Goal: Use online tool/utility: Utilize a website feature to perform a specific function

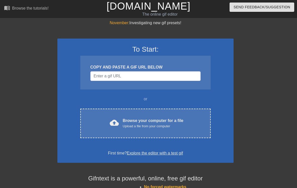
click at [101, 118] on div "cloud_upload Browse your computer for a file Upload a file from your computer" at bounding box center [145, 122] width 109 height 11
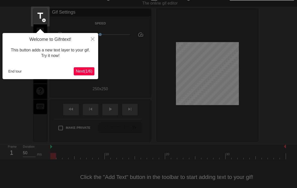
scroll to position [12, 0]
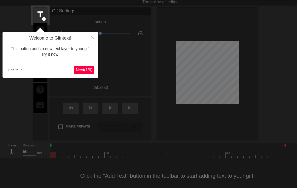
click at [93, 69] on button "Next ( 1 / 6 )" at bounding box center [84, 70] width 21 height 8
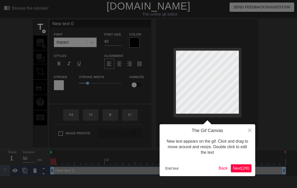
click at [239, 167] on span "Next ( 2 / 6 )" at bounding box center [241, 168] width 17 height 4
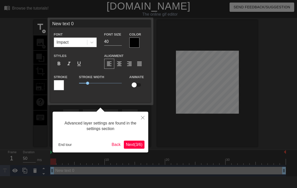
click at [136, 146] on span "Next ( 3 / 6 )" at bounding box center [134, 144] width 17 height 4
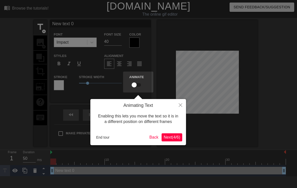
click at [179, 140] on button "Next ( 4 / 6 )" at bounding box center [171, 137] width 21 height 8
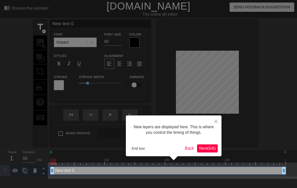
click at [210, 144] on button "Next ( 5 / 6 )" at bounding box center [207, 148] width 21 height 8
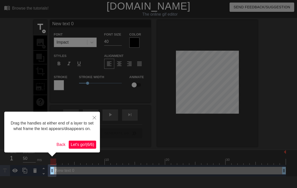
click at [88, 146] on span "Let's go! ( 6 / 6 )" at bounding box center [82, 144] width 23 height 4
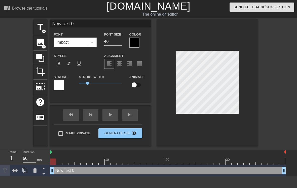
click at [40, 44] on span "image" at bounding box center [40, 42] width 10 height 10
click at [46, 43] on div "image add_circle" at bounding box center [40, 42] width 14 height 15
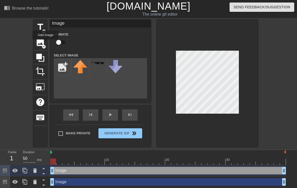
click at [65, 63] on input "file" at bounding box center [62, 66] width 17 height 17
type input "C:\fakepath\IMG_4323.jpeg"
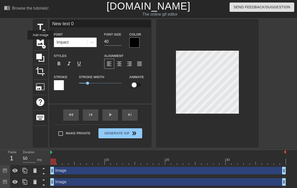
click at [41, 43] on span "image" at bounding box center [40, 42] width 10 height 10
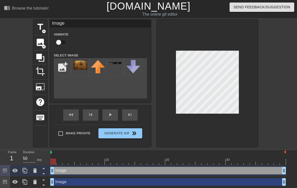
click at [78, 65] on img at bounding box center [80, 65] width 14 height 10
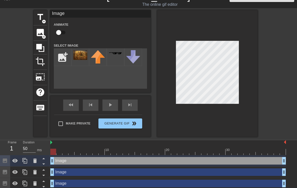
scroll to position [15, 0]
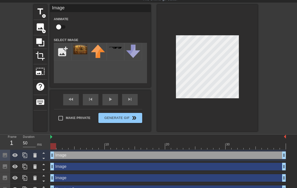
click at [98, 166] on div "Image drag_handle drag_handle" at bounding box center [167, 166] width 235 height 8
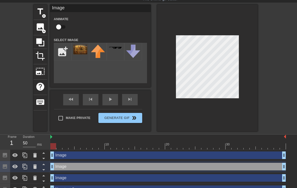
click at [97, 157] on div "Image drag_handle drag_handle" at bounding box center [167, 155] width 235 height 8
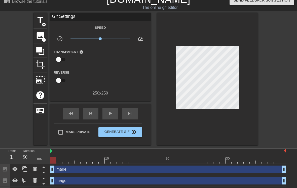
scroll to position [7, 0]
